Goal: Information Seeking & Learning: Check status

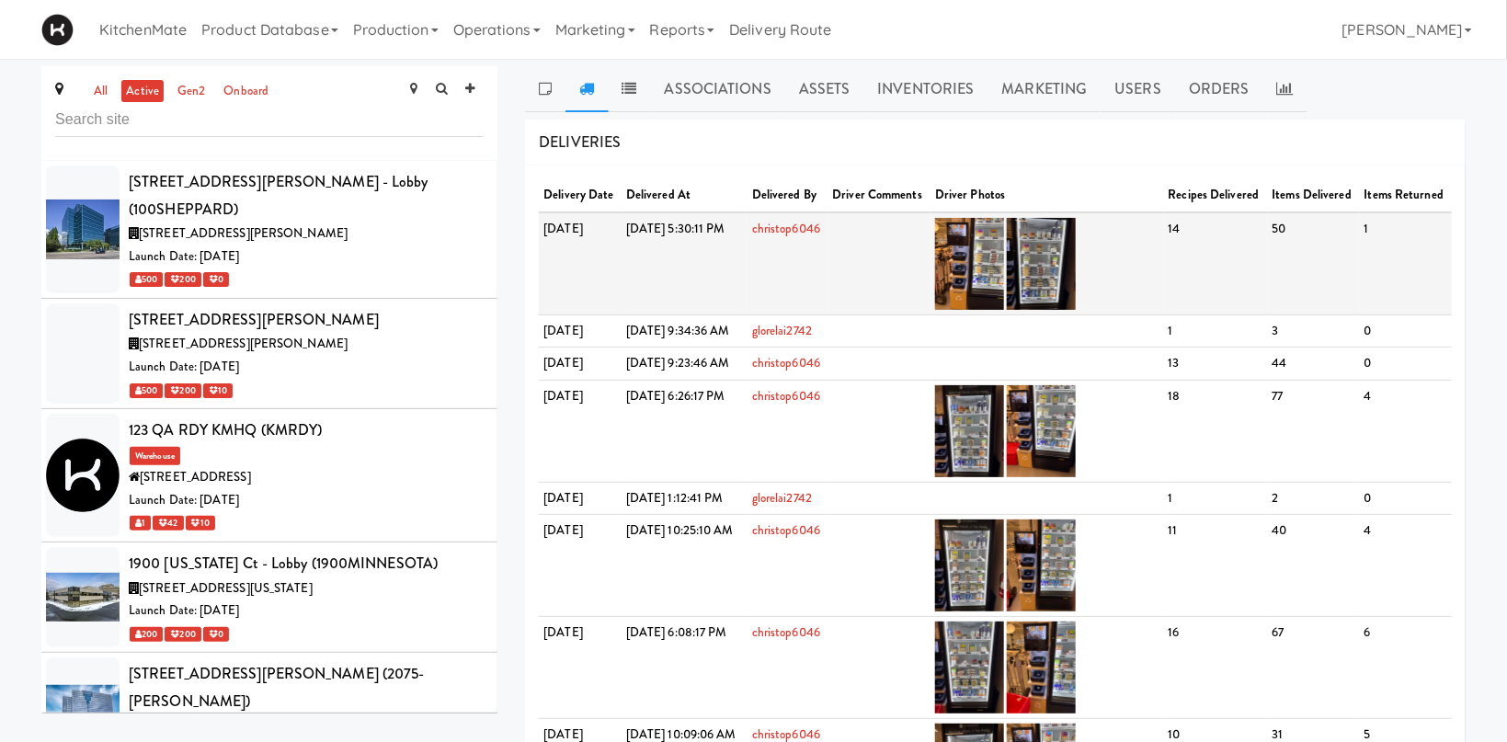
scroll to position [5112, 0]
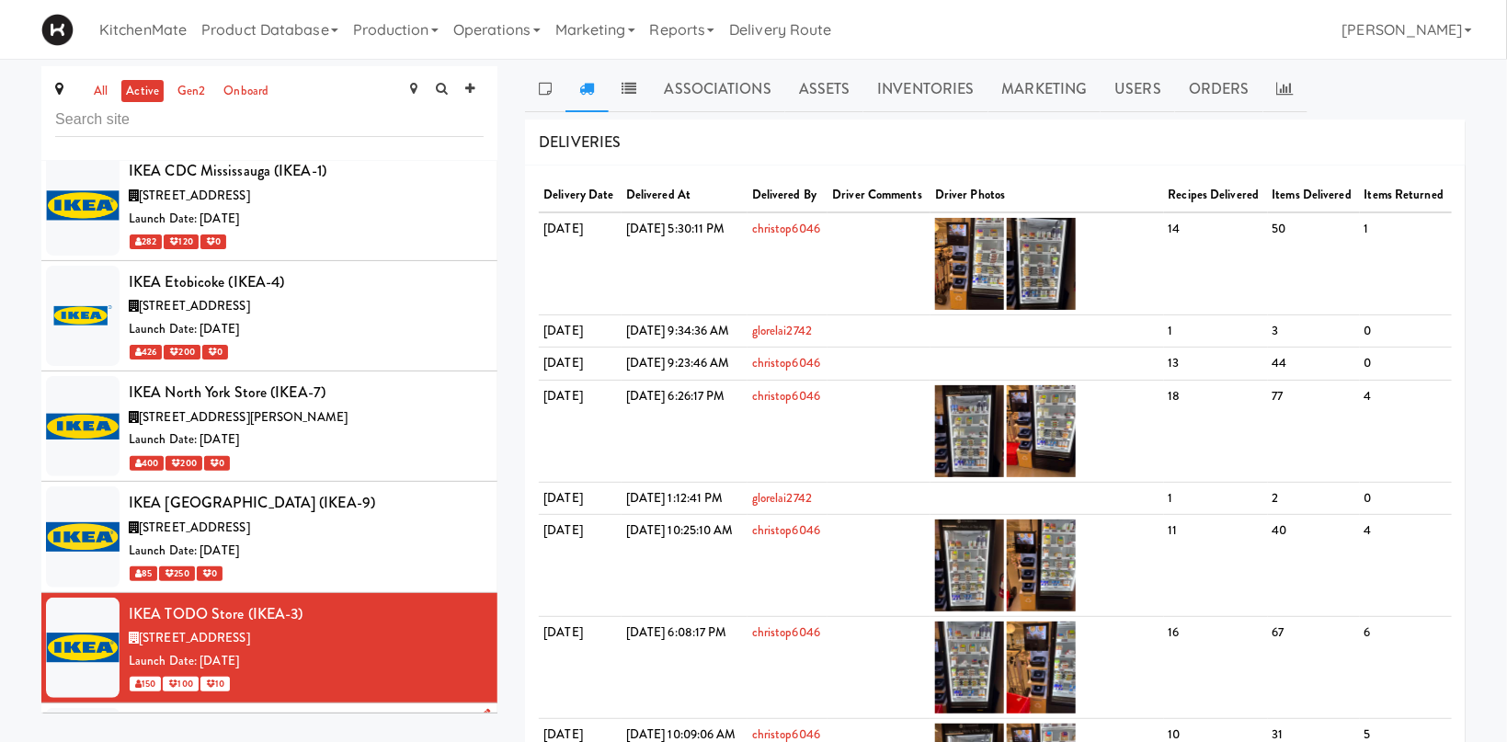
click at [359, 711] on div "[PERSON_NAME] Store (IKEA-2)" at bounding box center [306, 725] width 355 height 28
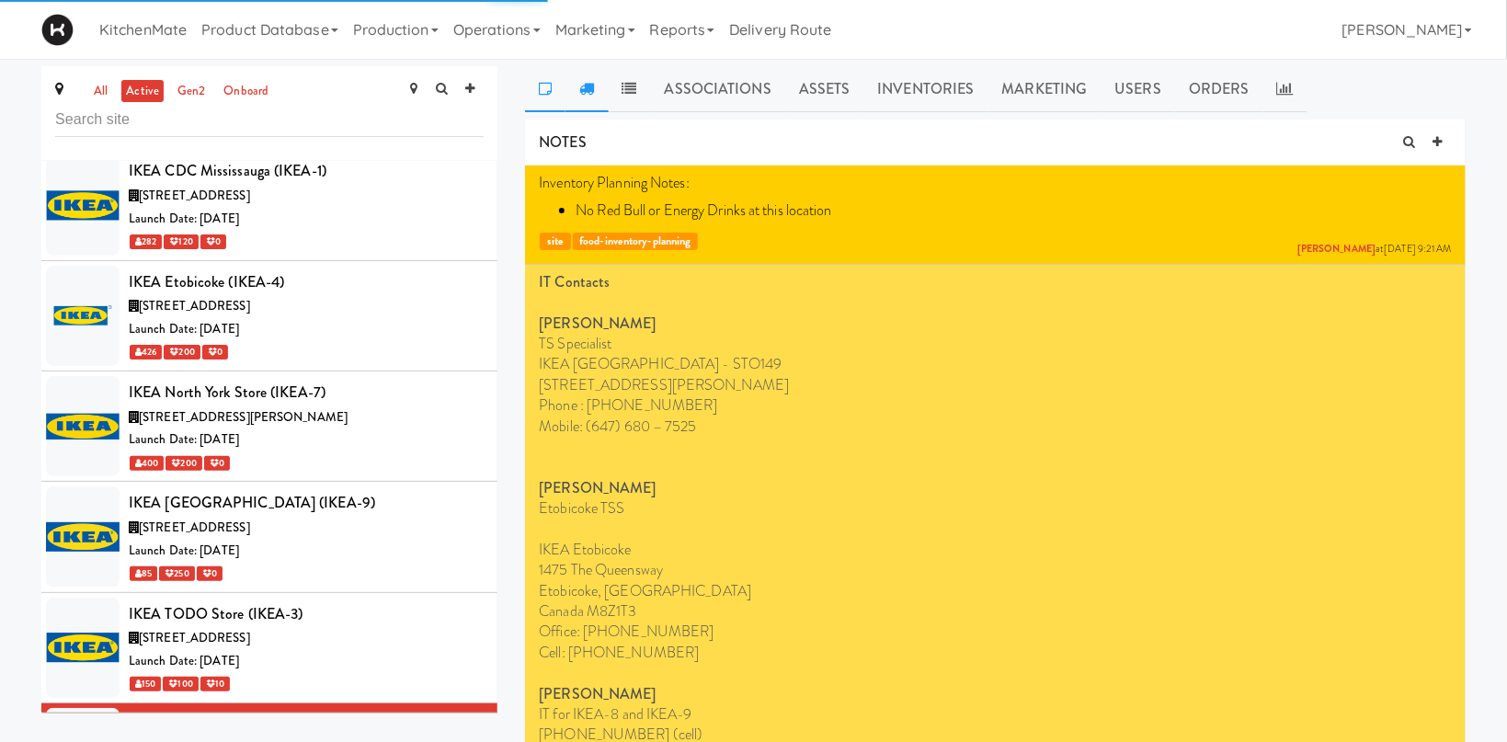
click at [585, 82] on icon at bounding box center [586, 88] width 15 height 15
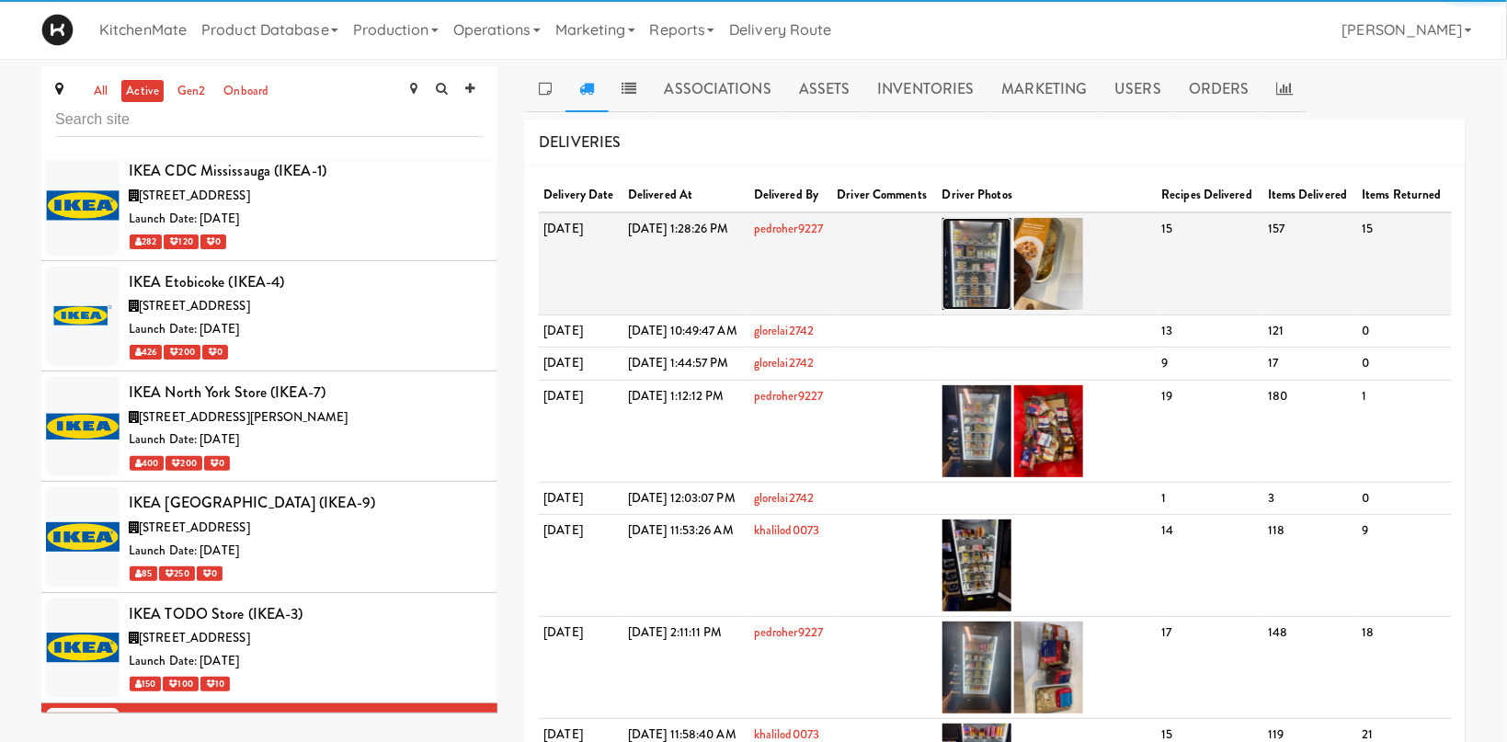
click at [1012, 261] on img at bounding box center [977, 264] width 69 height 92
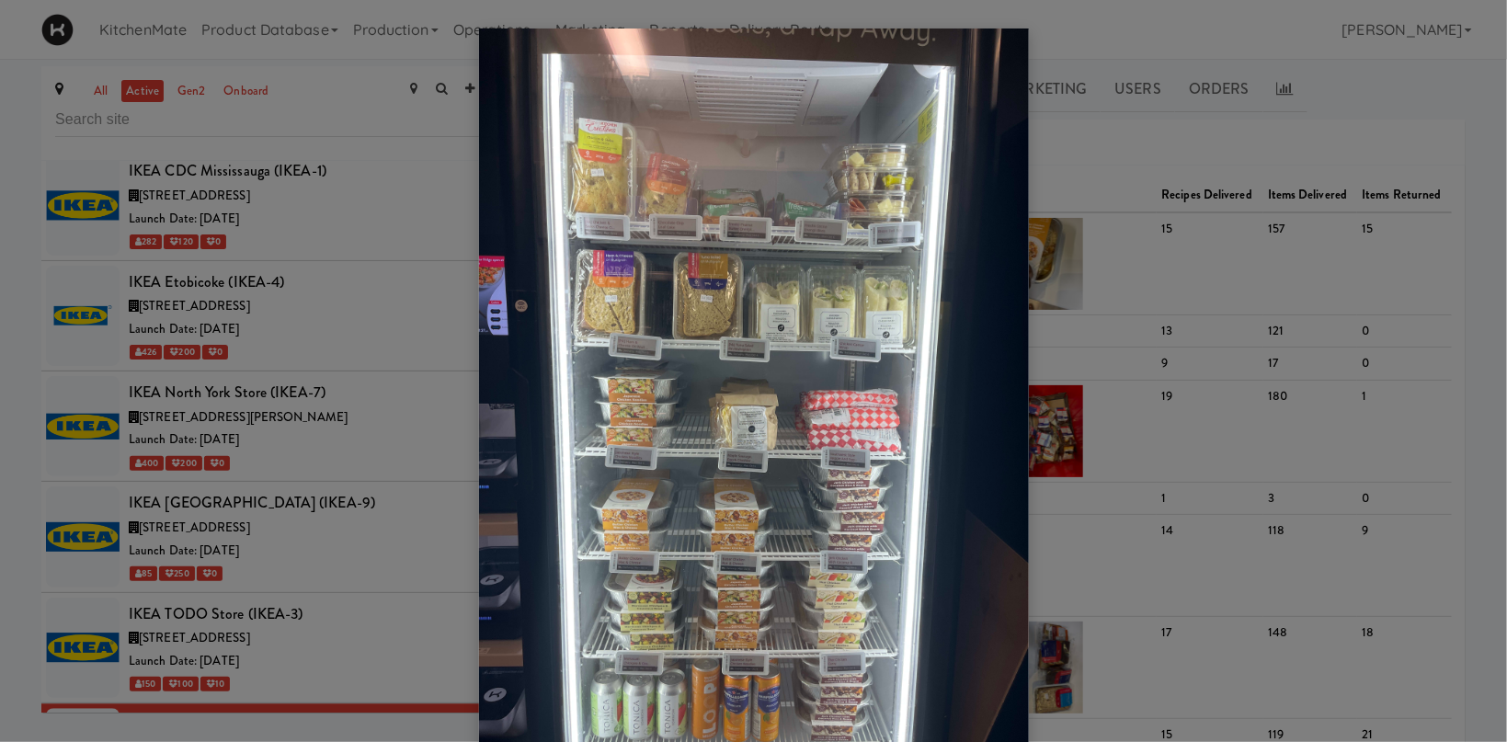
click at [1156, 332] on div at bounding box center [753, 371] width 1507 height 742
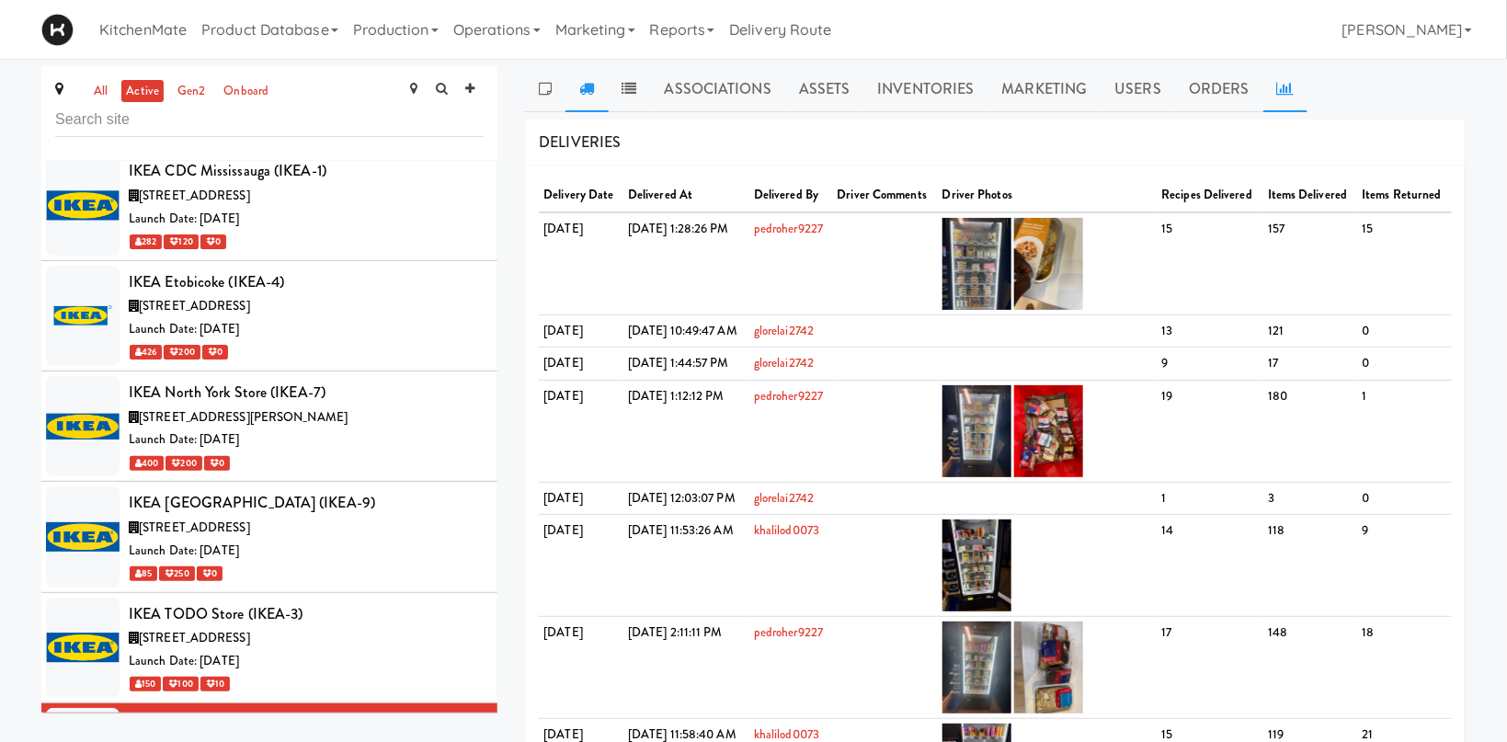
click at [1283, 87] on icon at bounding box center [1285, 88] width 17 height 15
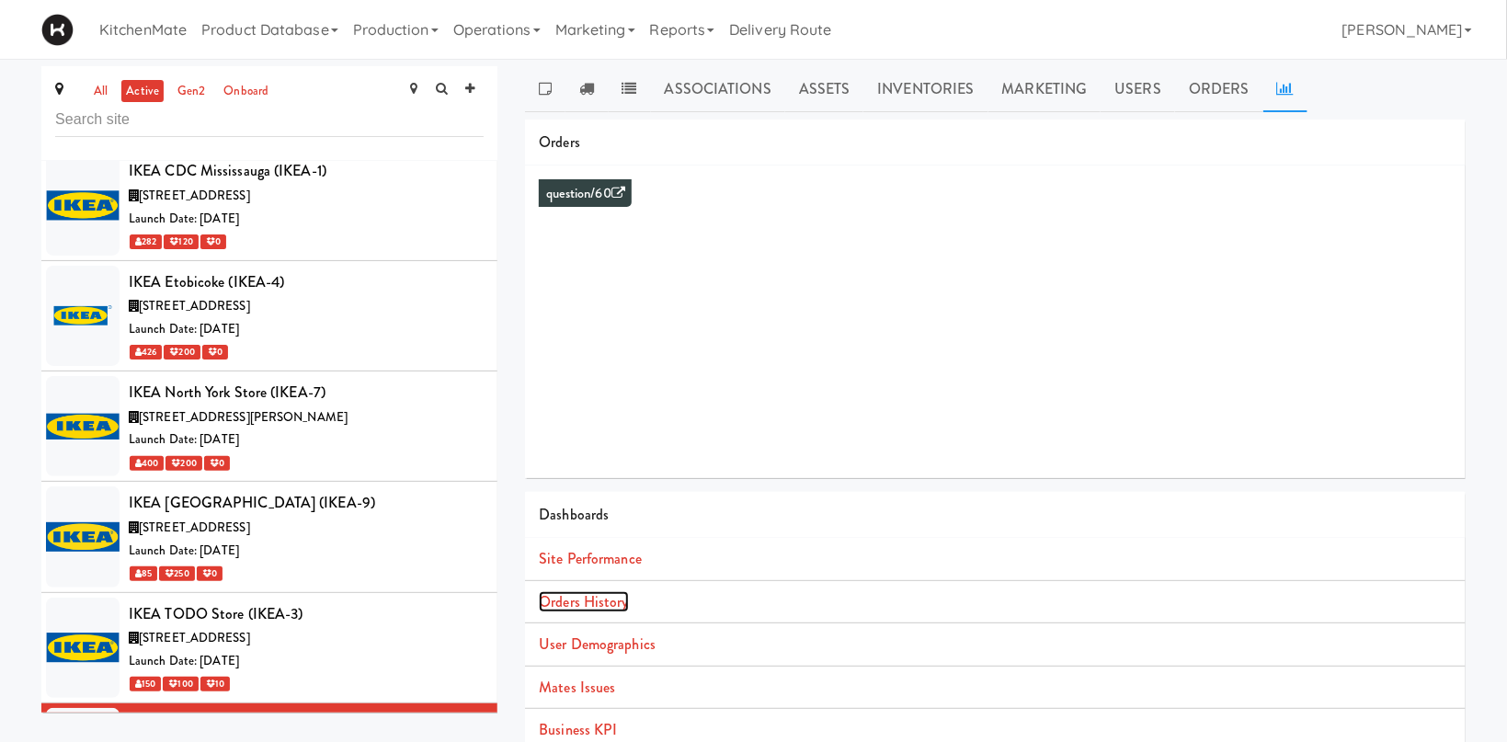
click at [610, 595] on link "Orders History" at bounding box center [583, 601] width 89 height 21
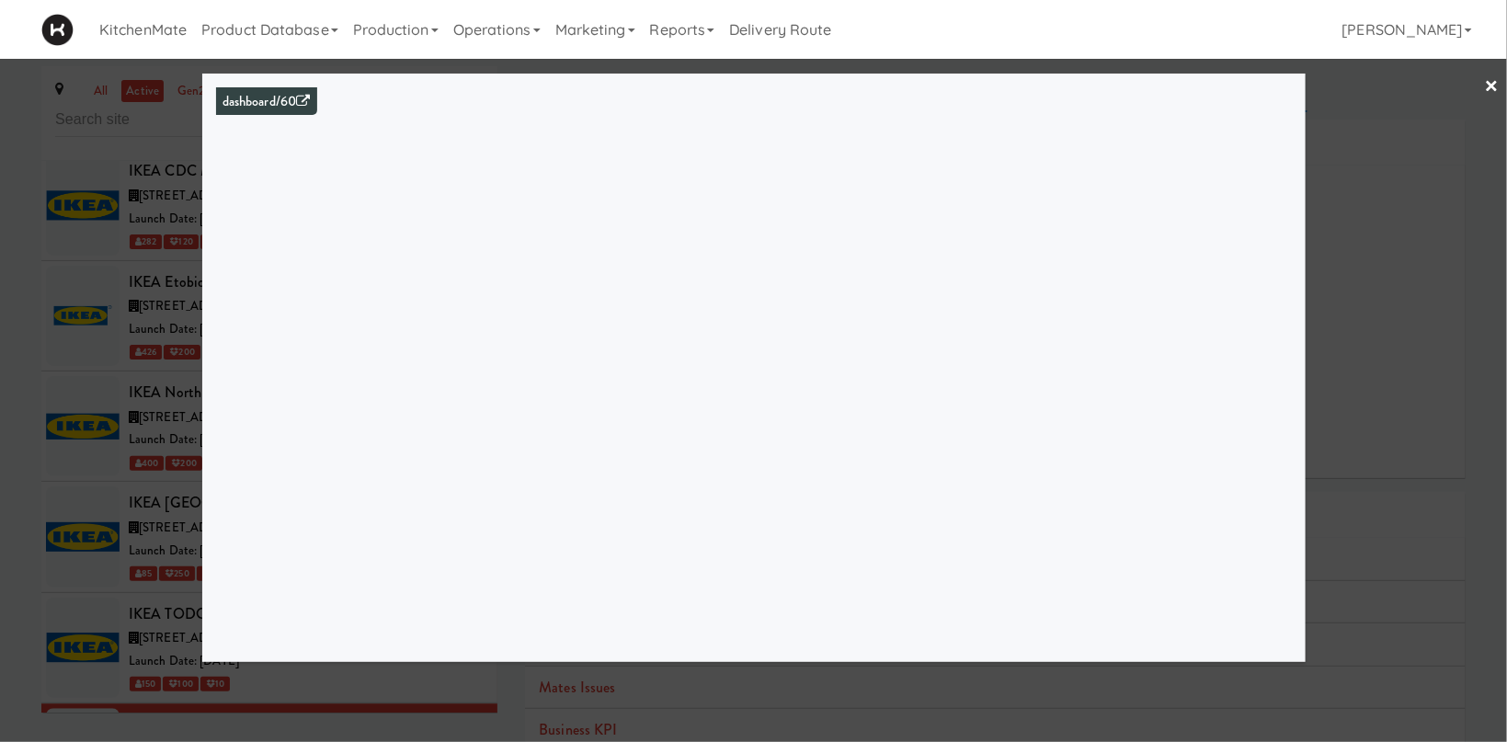
click at [1367, 155] on div at bounding box center [753, 371] width 1507 height 742
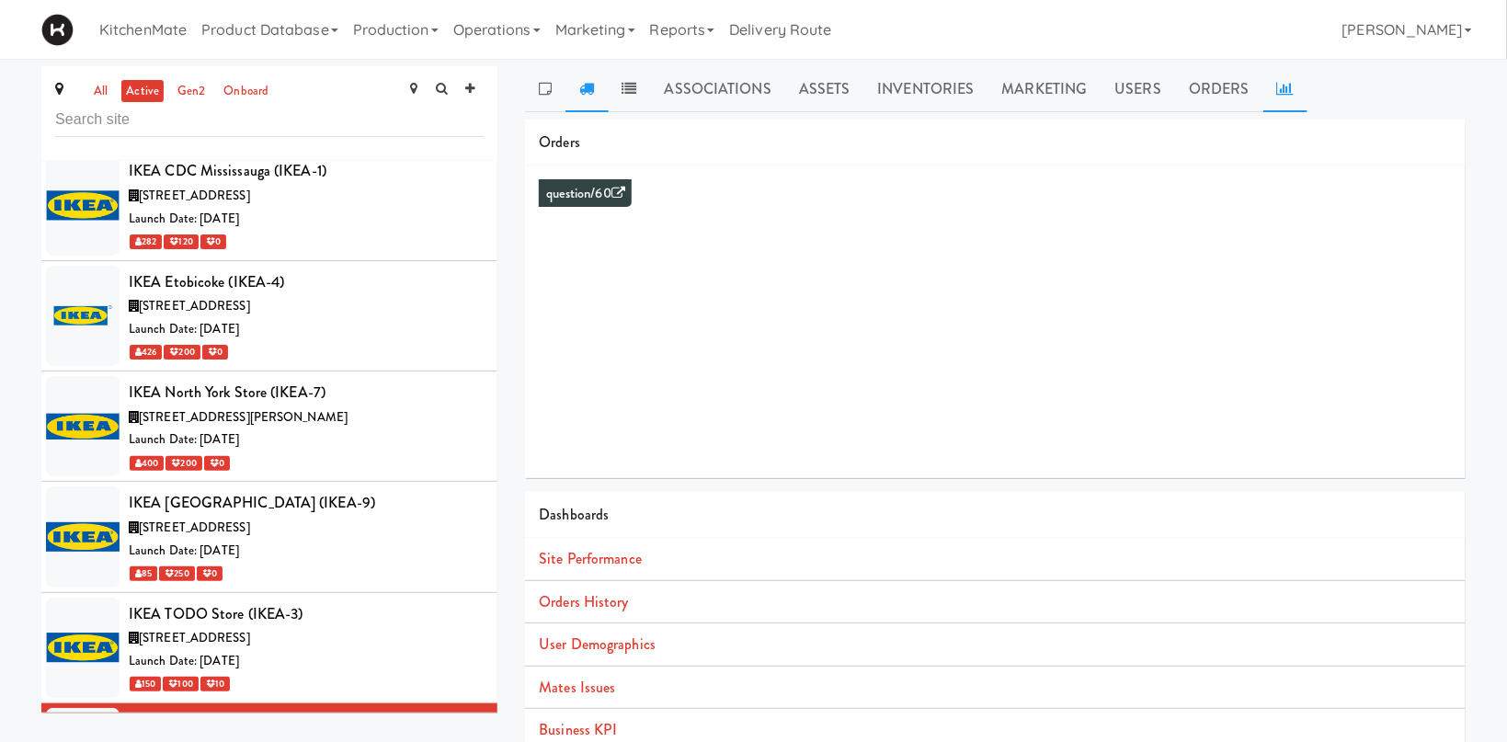
click at [584, 80] on link at bounding box center [587, 89] width 42 height 46
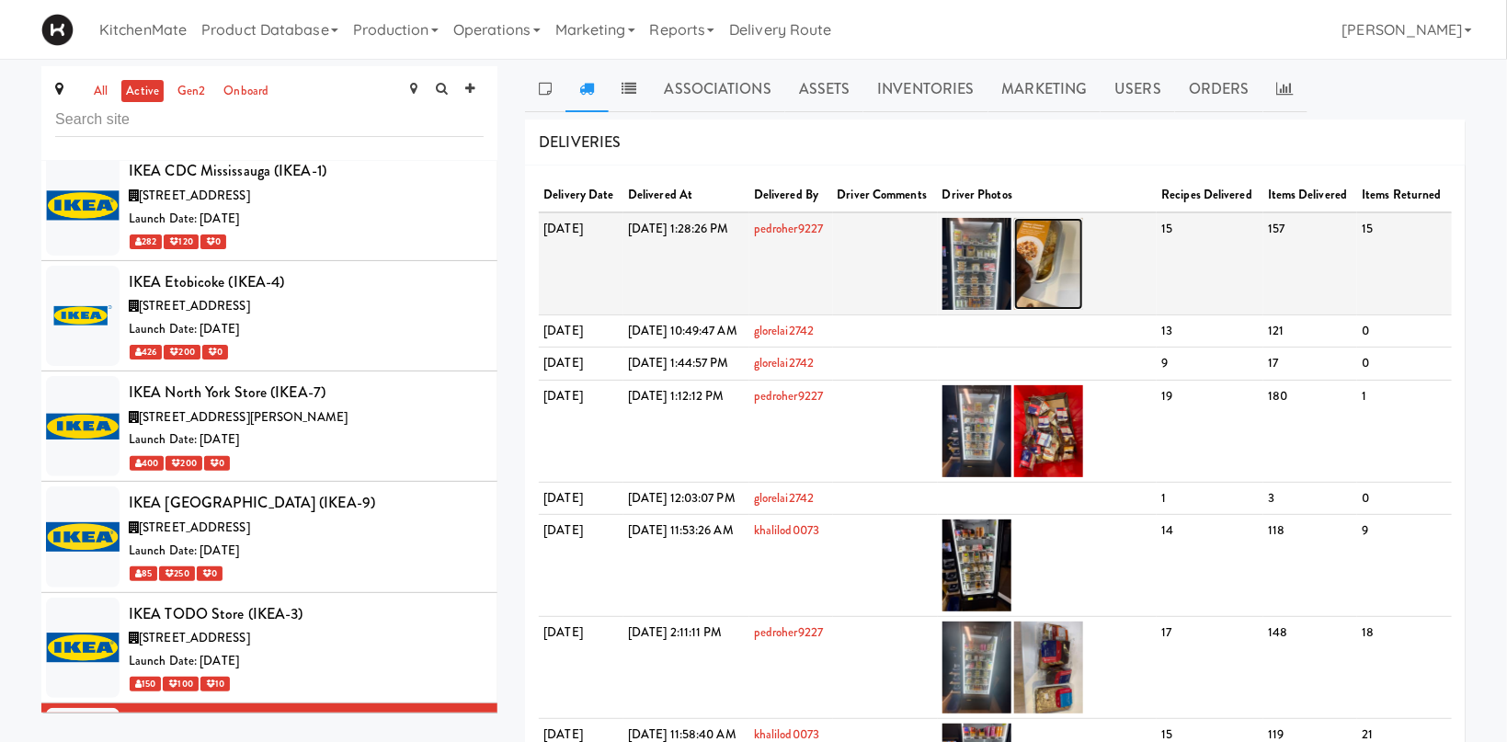
click at [1083, 260] on img at bounding box center [1048, 264] width 69 height 92
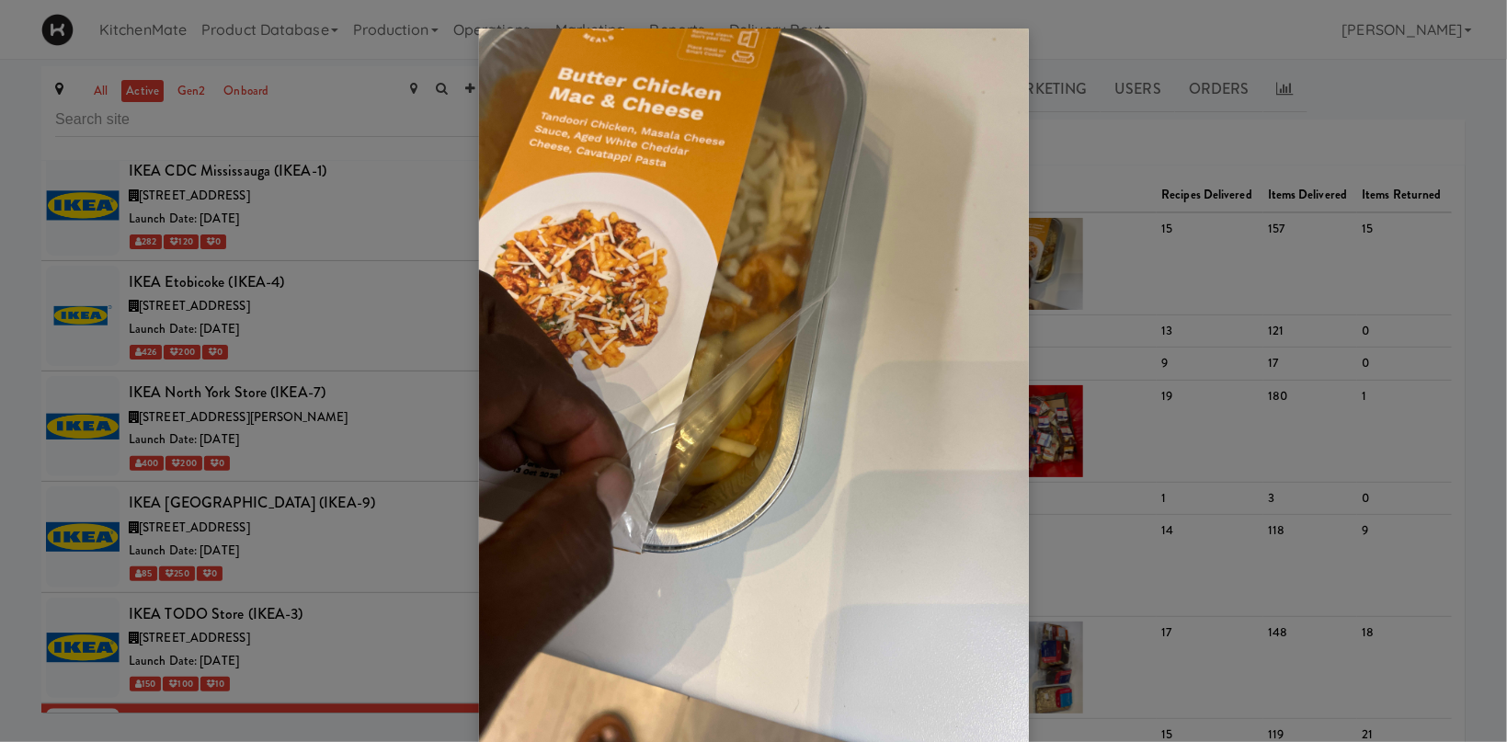
click at [1153, 272] on div at bounding box center [753, 371] width 1507 height 742
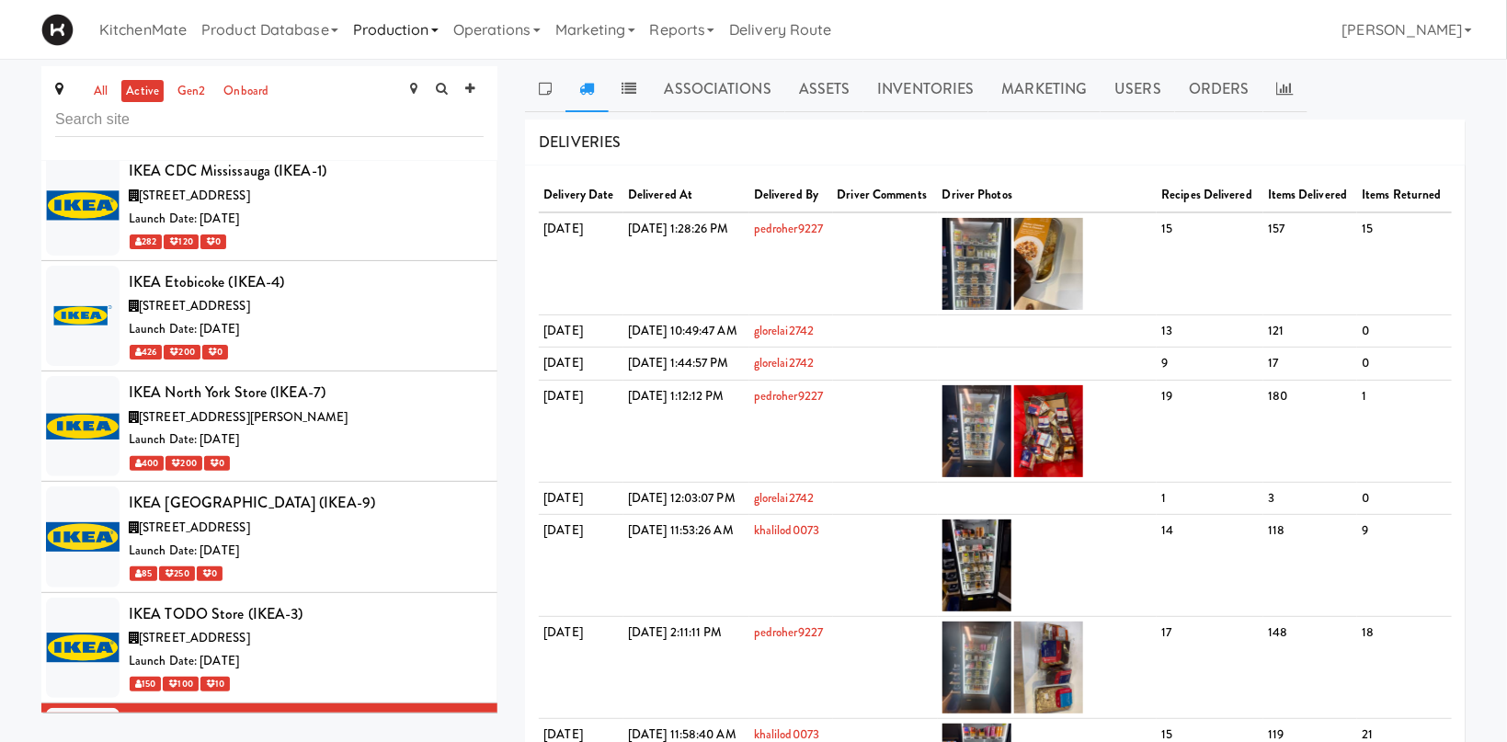
click at [391, 21] on link "Production" at bounding box center [396, 29] width 100 height 59
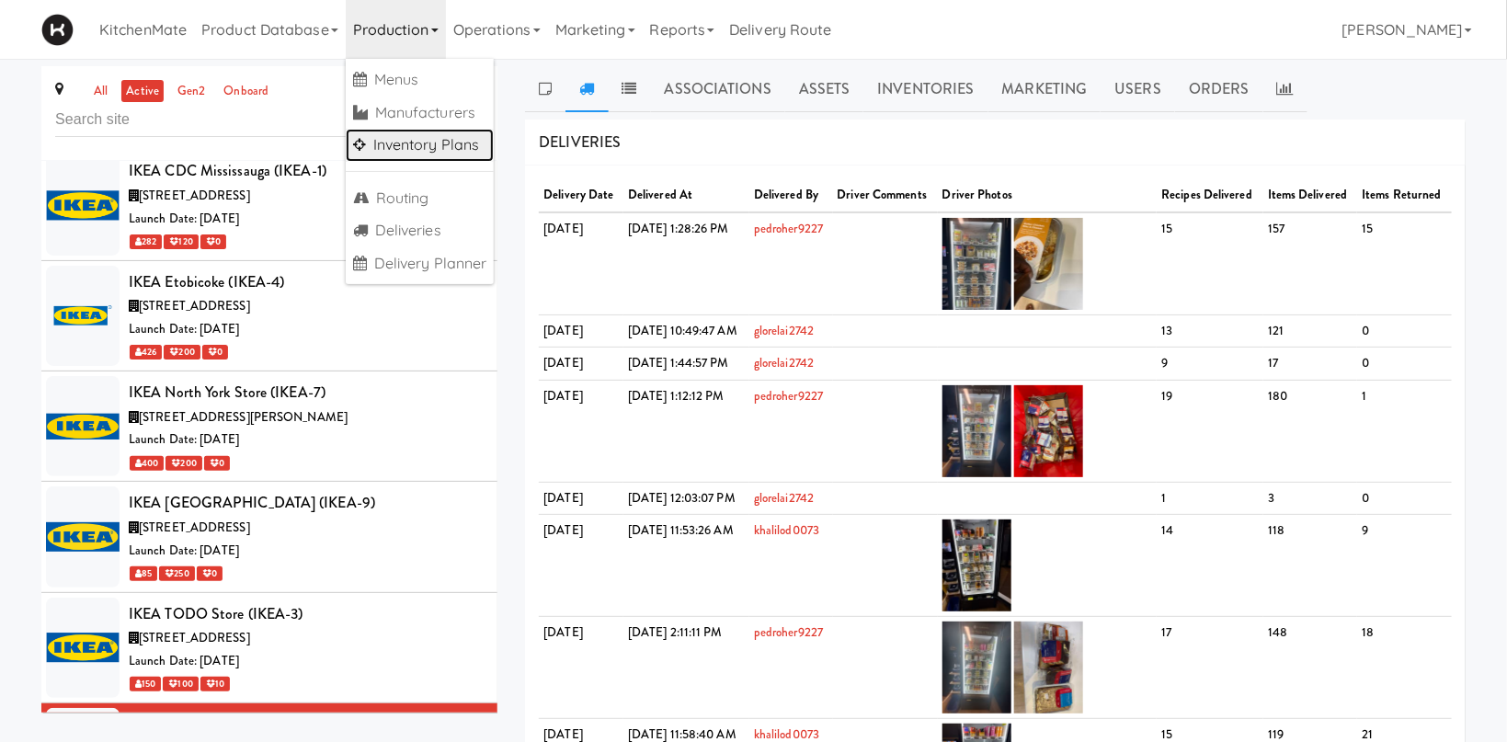
click at [425, 148] on link "Inventory Plans" at bounding box center [420, 145] width 149 height 33
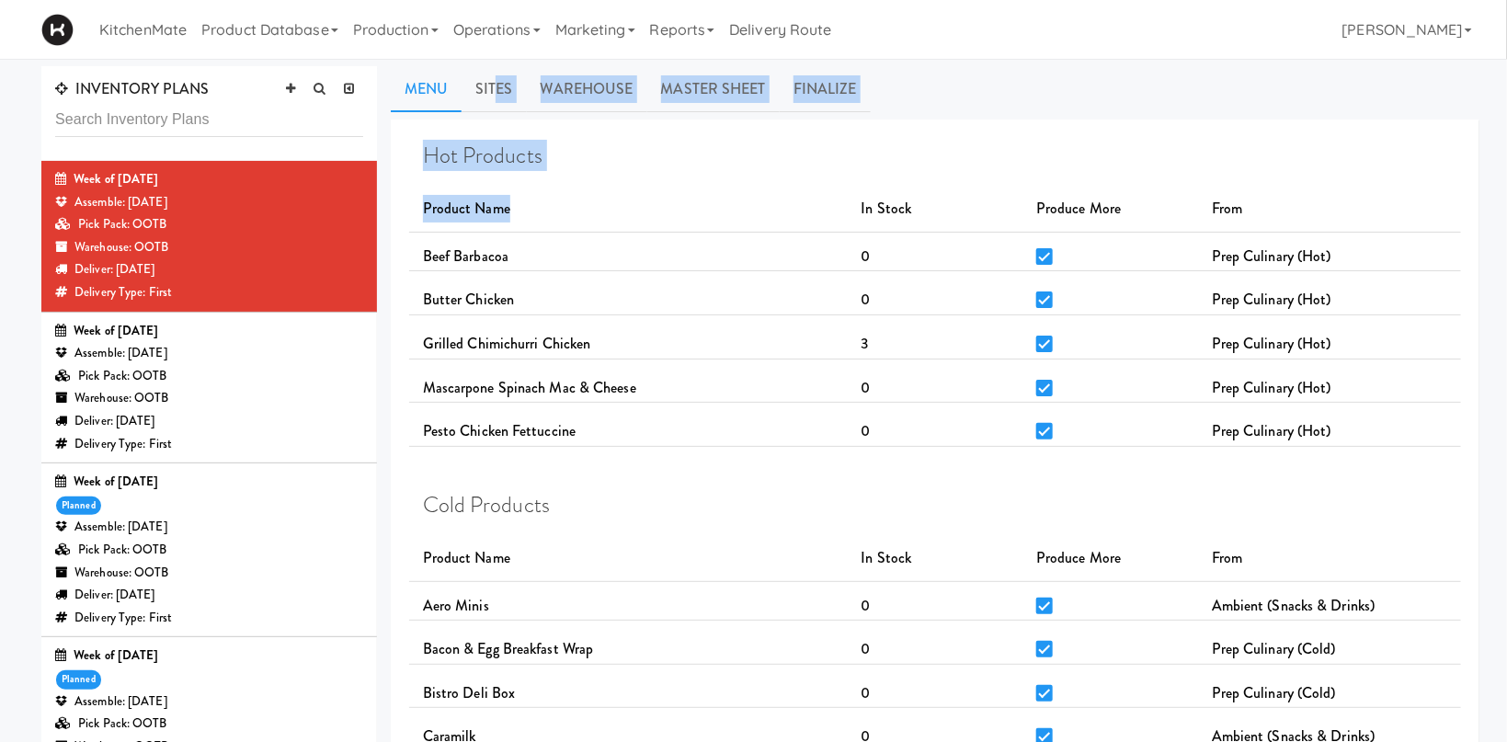
drag, startPoint x: 498, startPoint y: 94, endPoint x: 779, endPoint y: 274, distance: 334.2
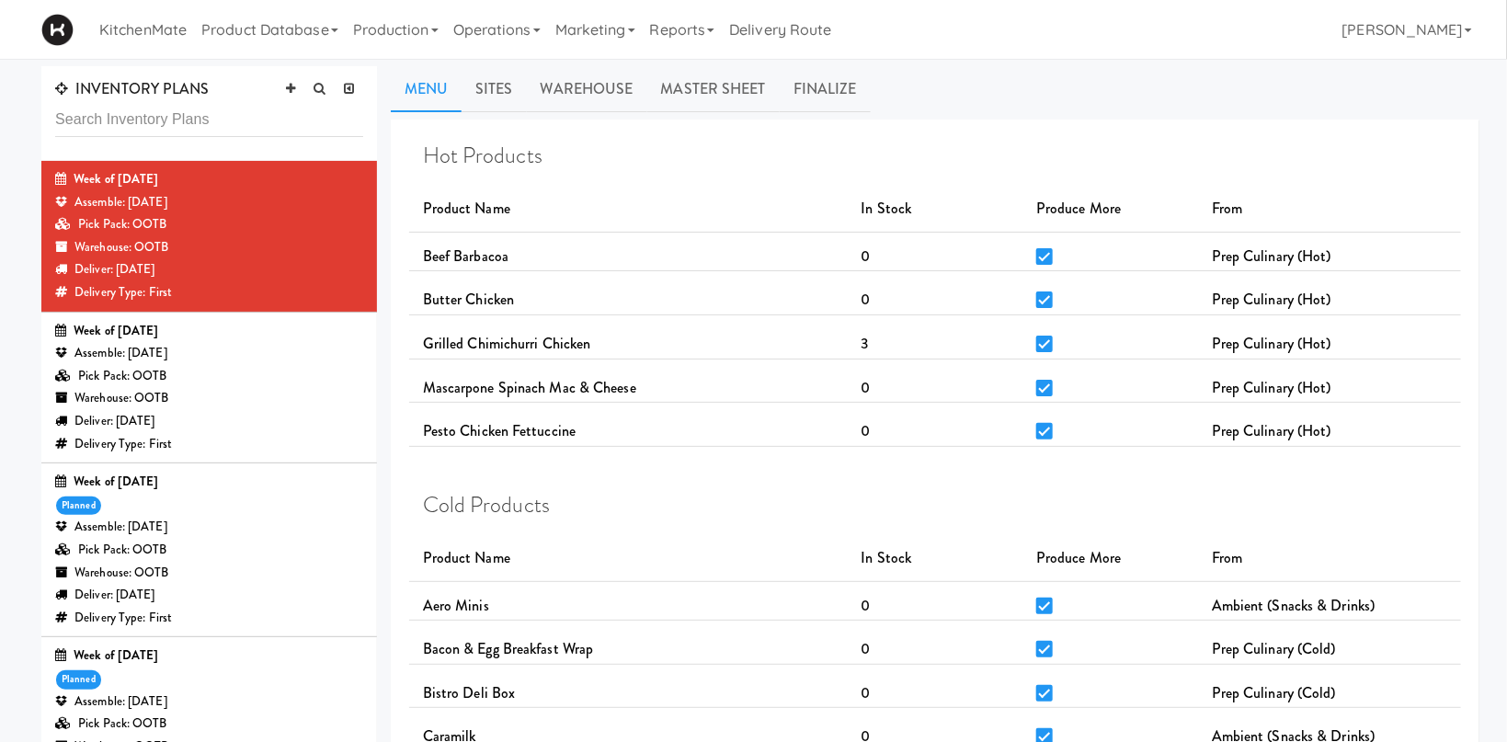
click at [745, 424] on div "Pesto Chicken Fettuccine" at bounding box center [628, 432] width 439 height 28
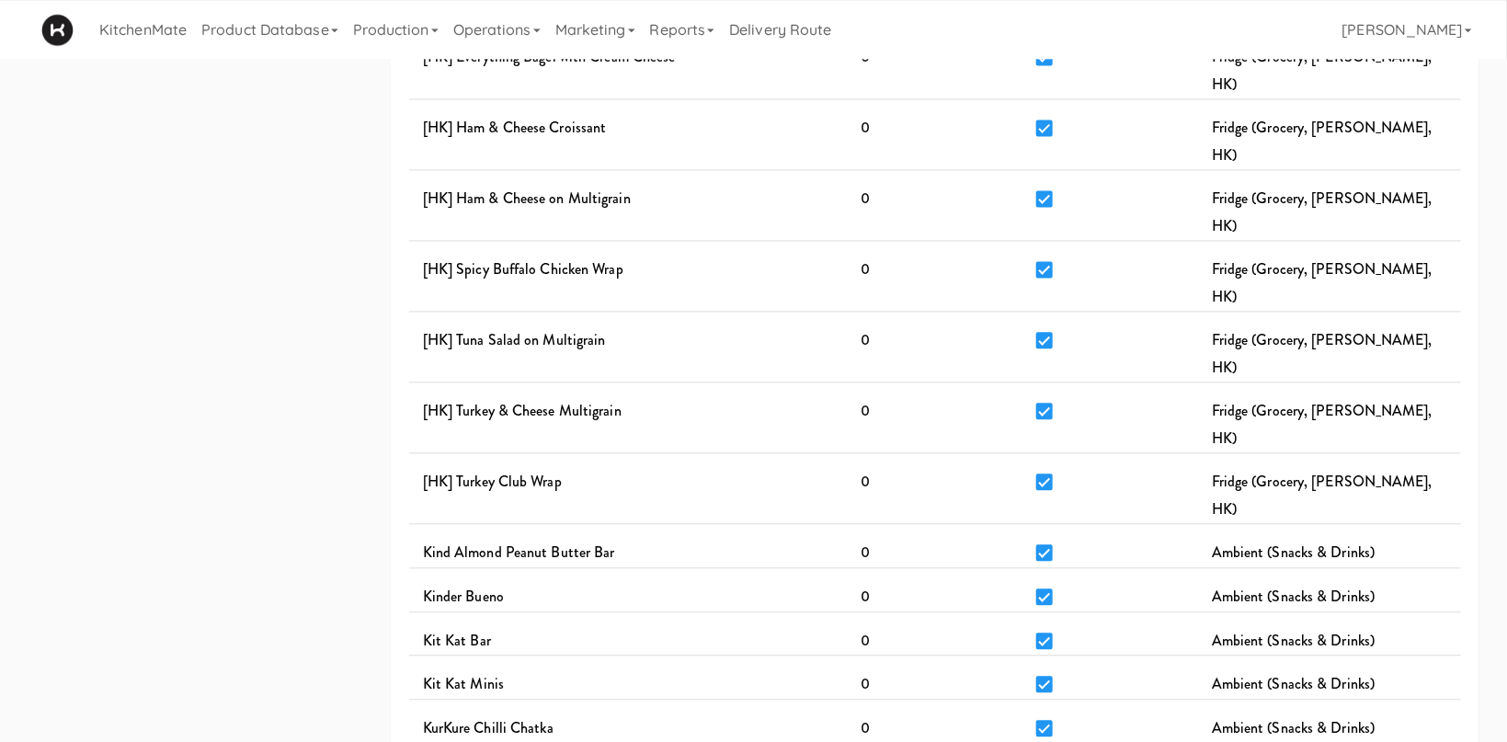
scroll to position [2047, 0]
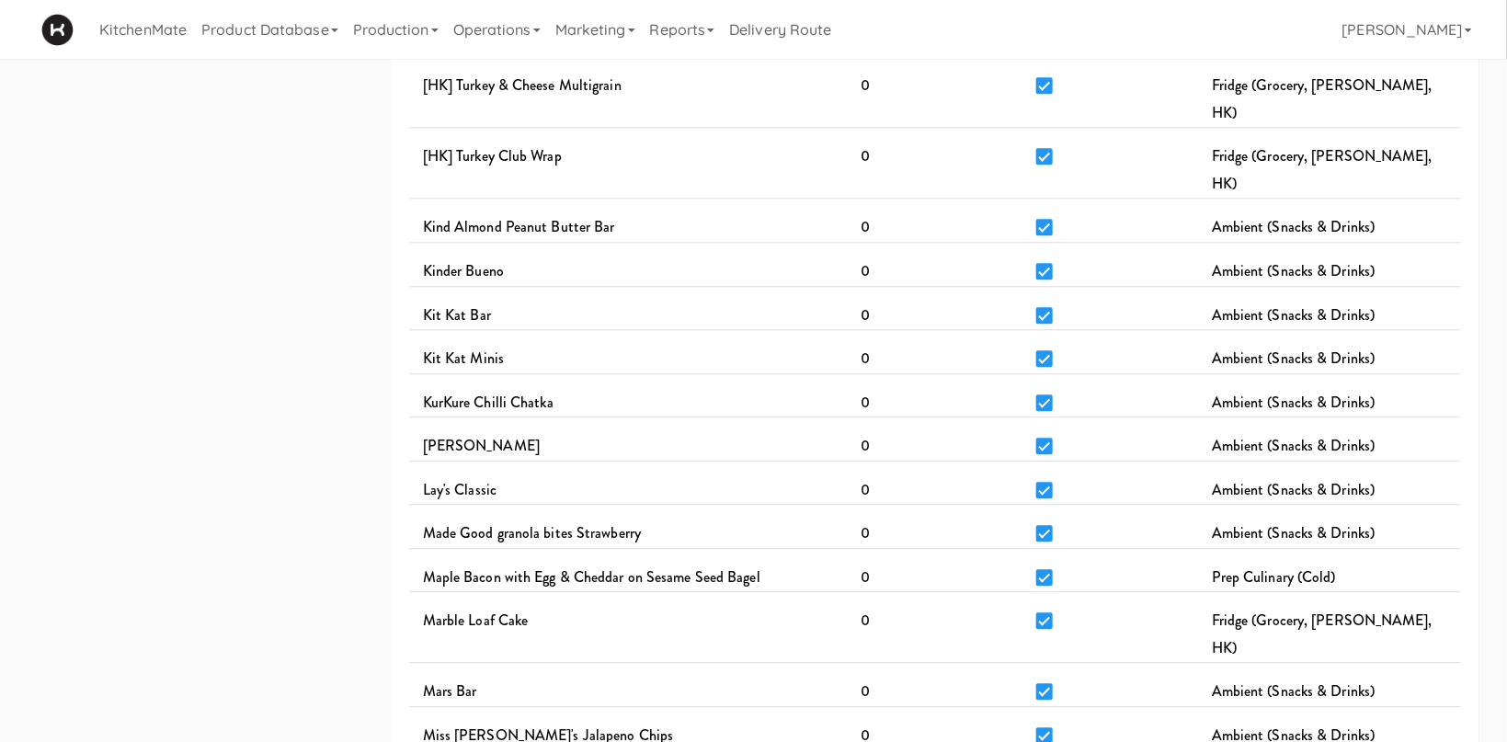
drag, startPoint x: 545, startPoint y: 518, endPoint x: 641, endPoint y: 519, distance: 95.6
click at [759, 547] on div "Cold Products Product Name In Stock Produce More From Aero Minis 0 Ambient (Sna…" at bounding box center [935, 46] width 1024 height 3200
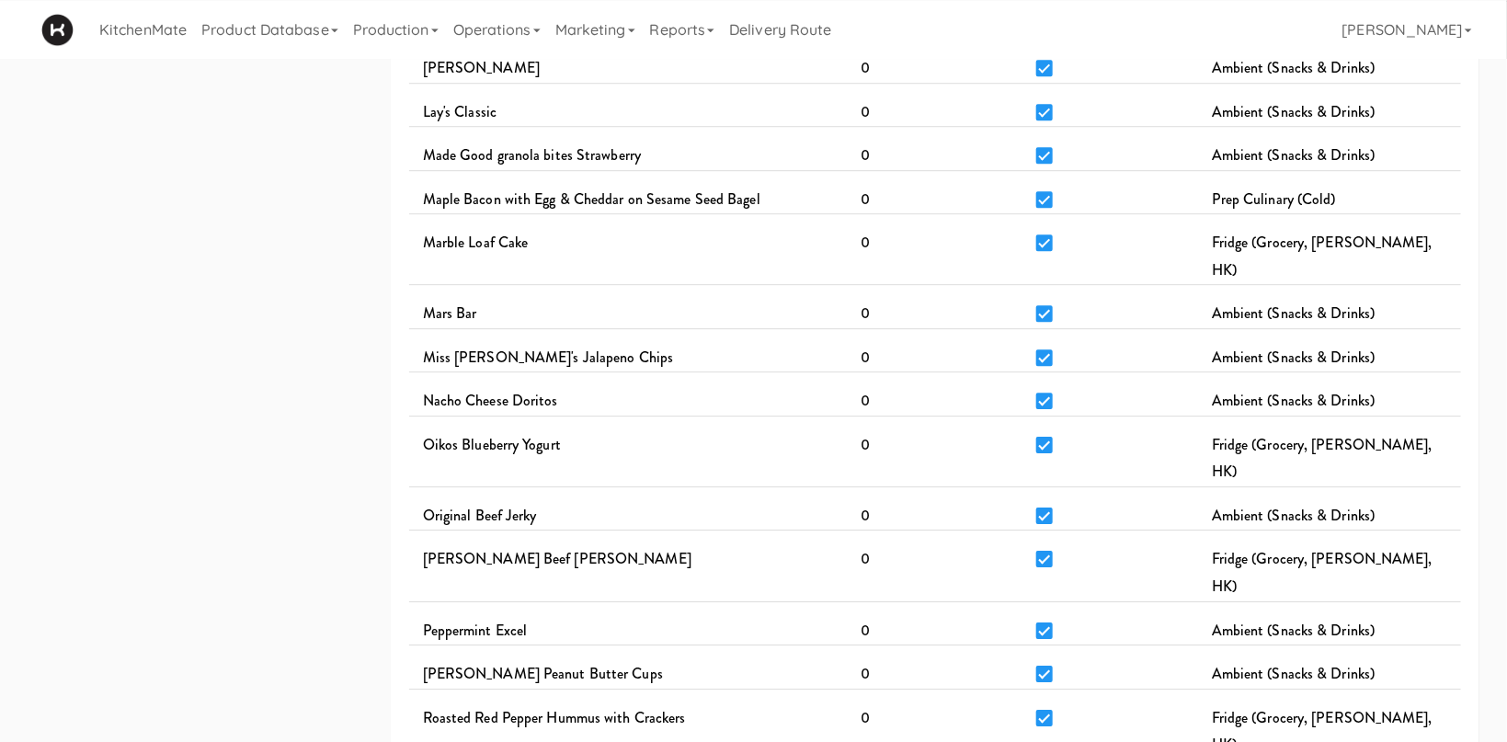
scroll to position [2535, 0]
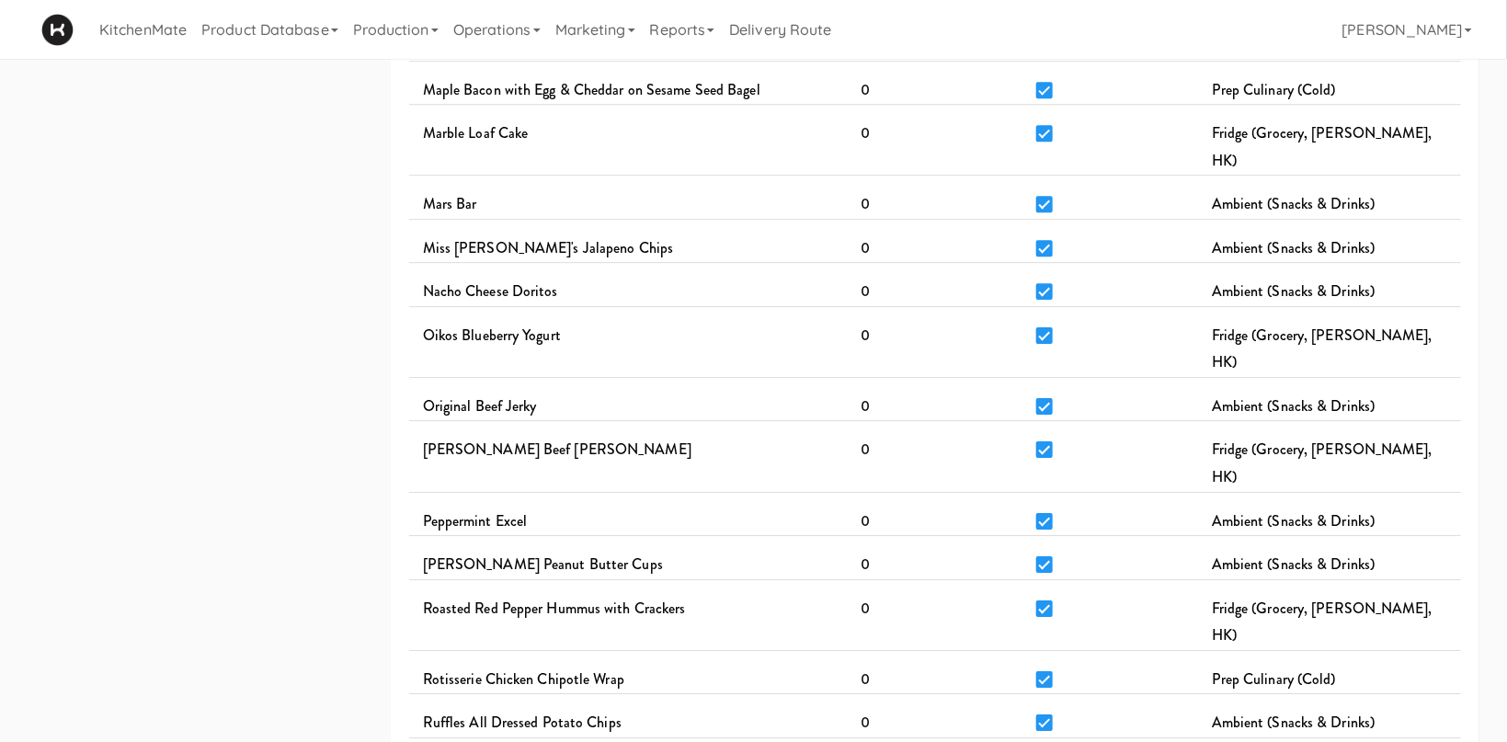
drag, startPoint x: 474, startPoint y: 208, endPoint x: 488, endPoint y: 208, distance: 14.7
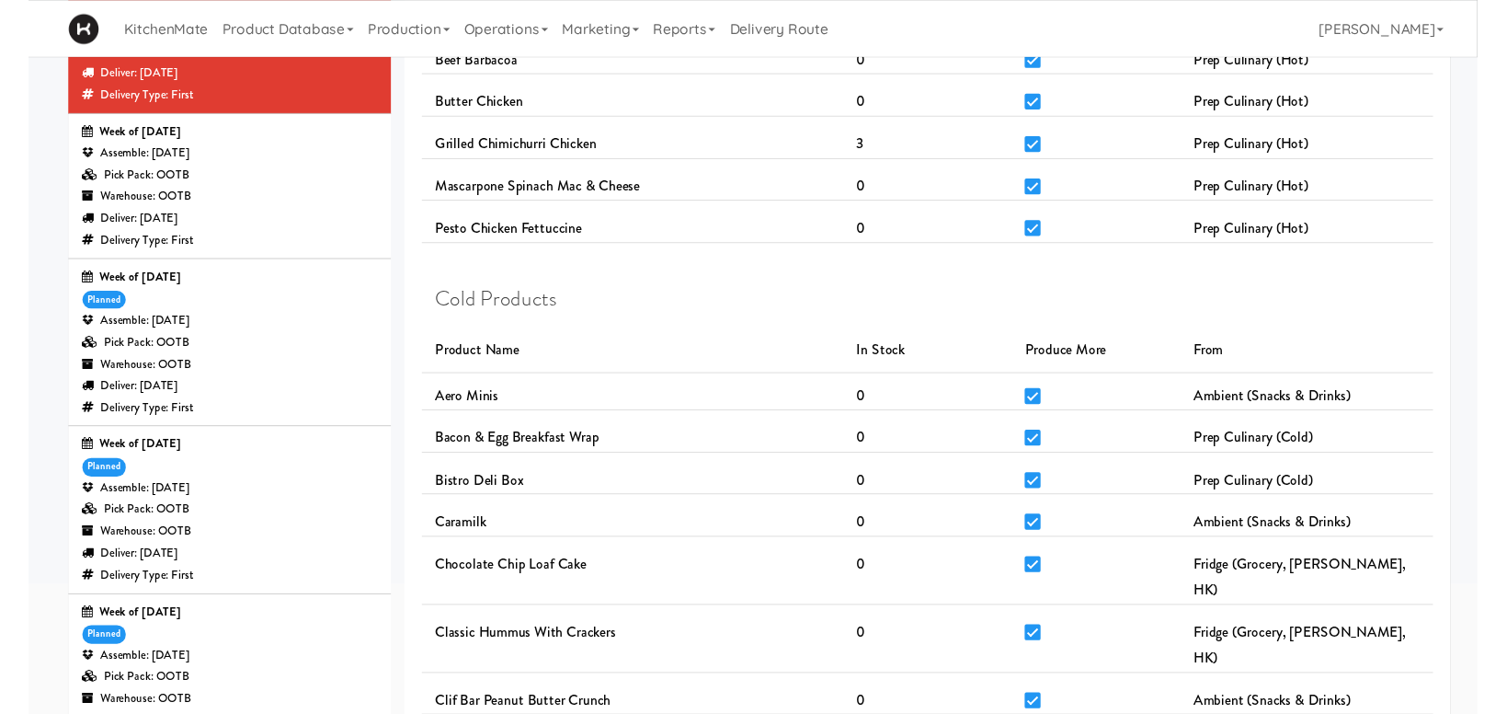
scroll to position [0, 0]
